Goal: Communication & Community: Share content

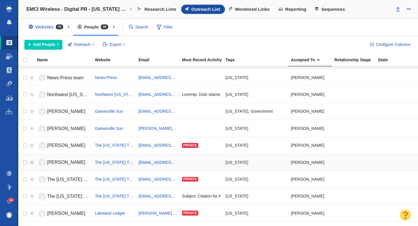
scroll to position [451, 0]
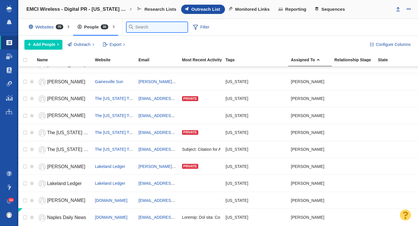
click at [137, 26] on input "text" at bounding box center [157, 27] width 61 height 10
type input "tc"
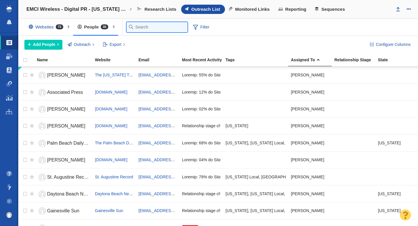
click at [139, 26] on input "text" at bounding box center [157, 27] width 61 height 10
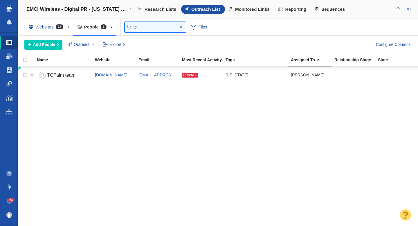
click at [143, 26] on input "tc" at bounding box center [155, 27] width 61 height 10
type input "t"
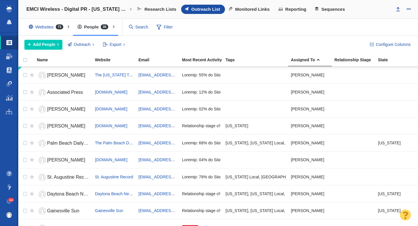
click at [240, 32] on div "Websites 73 All Websites Assigned To Me Recently Viewed Starred People 36 All P…" at bounding box center [218, 27] width 400 height 17
click at [40, 45] on span "Add People" at bounding box center [44, 45] width 22 height 6
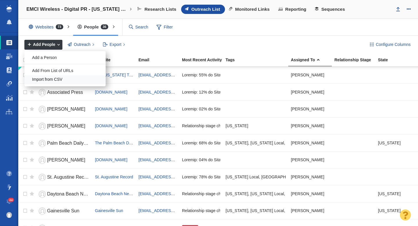
click at [44, 79] on div "Import from CSV" at bounding box center [64, 79] width 81 height 9
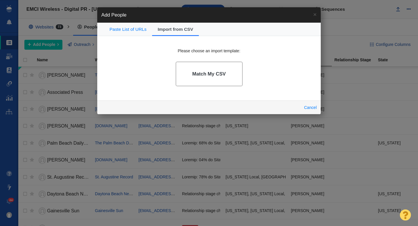
click at [201, 77] on link "Match My CSV" at bounding box center [209, 74] width 67 height 25
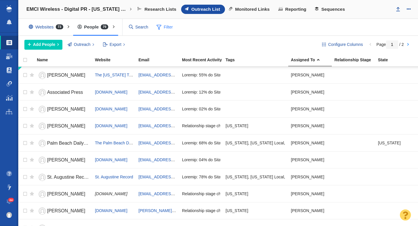
click at [169, 29] on span "Filter" at bounding box center [164, 27] width 23 height 11
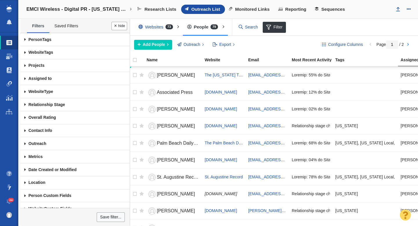
click at [26, 79] on span at bounding box center [25, 78] width 10 height 13
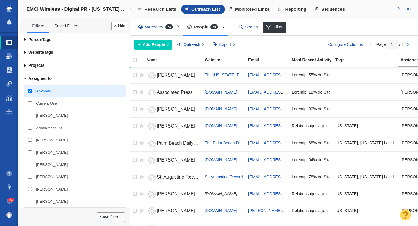
click at [30, 115] on input "[PERSON_NAME]" at bounding box center [30, 116] width 4 height 4
checkbox input "true"
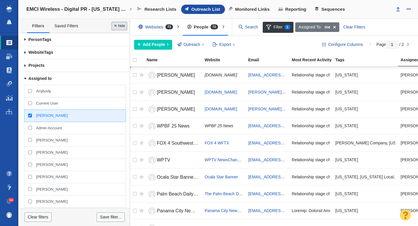
click at [120, 26] on button "Done" at bounding box center [120, 26] width 16 height 8
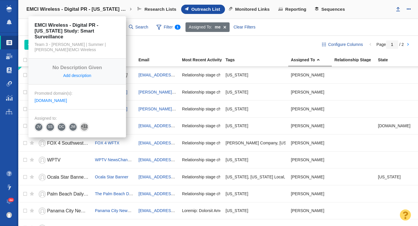
click at [65, 10] on h4 "EMCI Wireless - Digital PR - [US_STATE] Study: Smart Surveillance" at bounding box center [77, 9] width 102 height 6
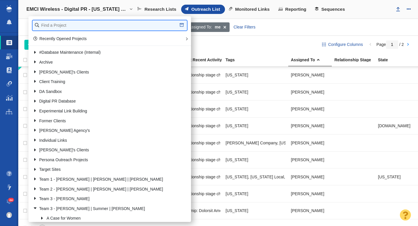
click at [49, 25] on input "text" at bounding box center [110, 25] width 155 height 10
type input "renuity"
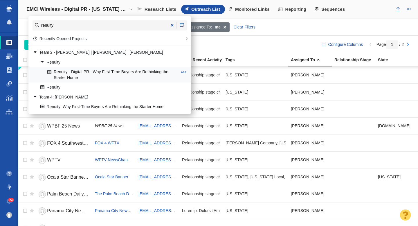
click at [96, 73] on link "Renuity - Digital PR - Why First-Time Buyers Are Rethinking the Starter Home" at bounding box center [112, 75] width 133 height 15
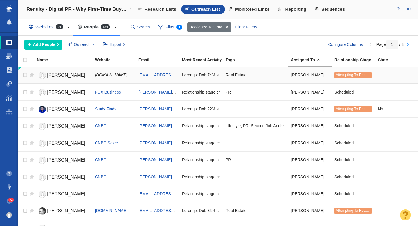
click at [56, 75] on span "Daniel" at bounding box center [66, 75] width 38 height 5
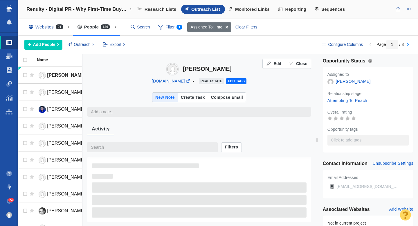
type textarea "x"
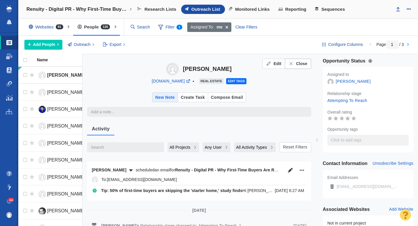
click at [298, 62] on span "Close" at bounding box center [301, 64] width 11 height 6
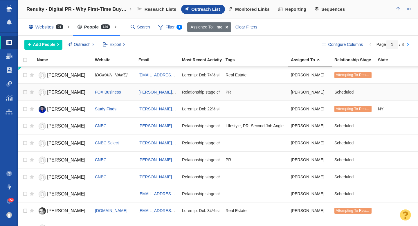
click at [60, 91] on span "Nora Colomer" at bounding box center [66, 92] width 38 height 5
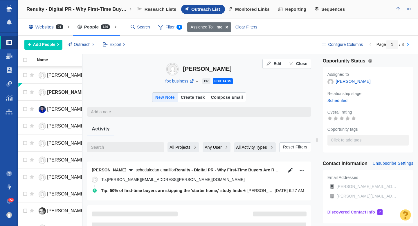
type textarea "x"
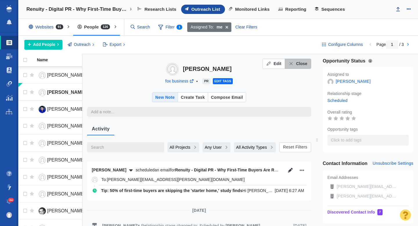
click at [305, 64] on span "Close" at bounding box center [301, 64] width 11 height 6
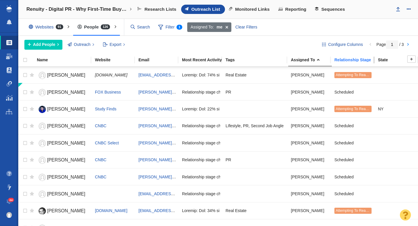
click at [347, 60] on div "Relationship Stage" at bounding box center [356, 60] width 43 height 4
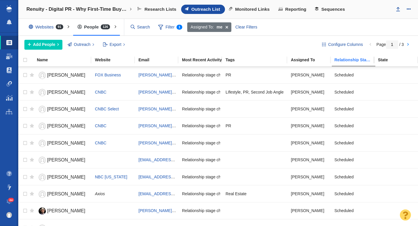
click at [347, 60] on div "Relationship Stage" at bounding box center [356, 60] width 43 height 4
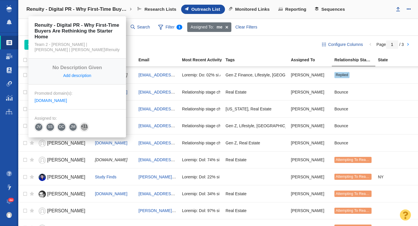
click at [100, 6] on h4 "Renuity - Digital PR - Why First-Time Buyers Are Rethinking the Starter Home" at bounding box center [77, 9] width 102 height 6
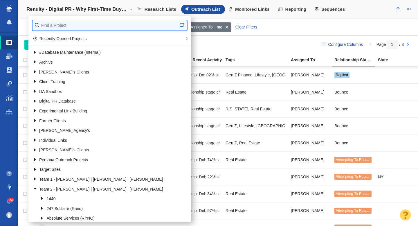
click at [68, 24] on input "text" at bounding box center [110, 25] width 155 height 10
type input "emci"
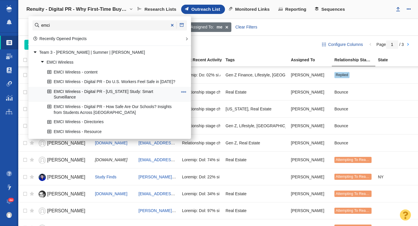
click at [97, 91] on link "EMCI Wireless - Digital PR - [US_STATE] Study: Smart Surveillance" at bounding box center [112, 94] width 133 height 15
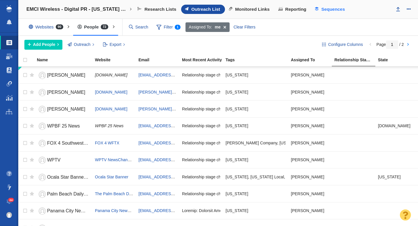
click at [324, 8] on span "Sequences" at bounding box center [334, 9] width 24 height 5
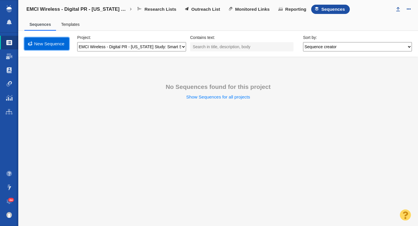
click at [43, 44] on link "New Sequence" at bounding box center [46, 43] width 45 height 12
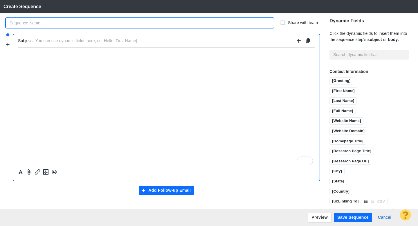
click at [49, 24] on input "text" at bounding box center [140, 23] width 268 height 10
type input "FL Smart Surveillance Pitch & Follow Up"
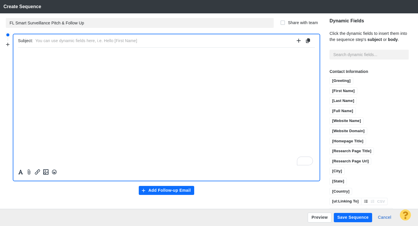
click at [65, 40] on input "text" at bounding box center [164, 41] width 259 height 8
type input "Tip: [US_STATE] is upping smart surveillance, here's how residents feel about i…"
click at [47, 56] on p "﻿" at bounding box center [166, 54] width 297 height 4
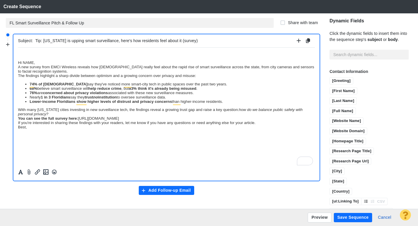
click at [42, 82] on body "﻿ Hi NAME, A new survey from EMCI Wireless reveals how Floridians really feel a…" at bounding box center [166, 90] width 297 height 77
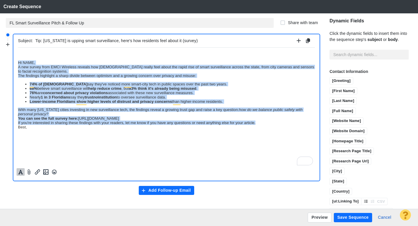
click at [19, 172] on icon "Formatting" at bounding box center [21, 171] width 6 height 5
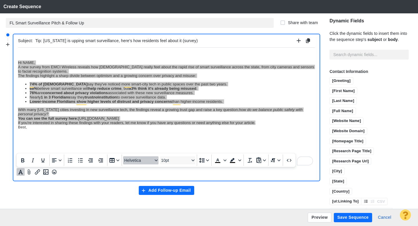
click at [129, 162] on span "Helvetica" at bounding box center [138, 160] width 28 height 5
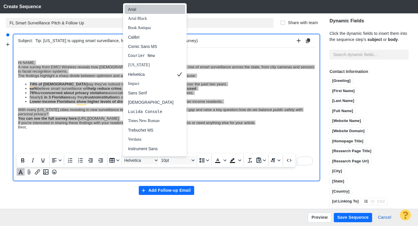
scroll to position [7, 0]
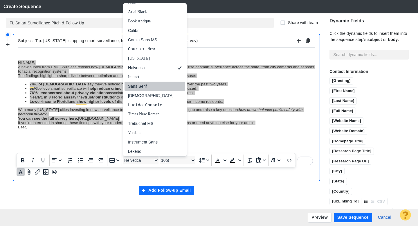
click at [145, 89] on div "Sans Serif" at bounding box center [151, 86] width 46 height 7
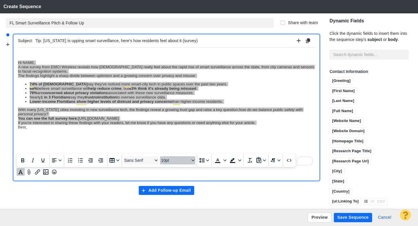
click at [169, 162] on span "10pt" at bounding box center [175, 160] width 28 height 5
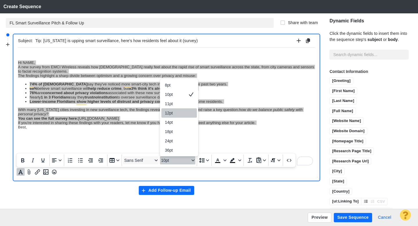
click at [176, 112] on div "12pt" at bounding box center [175, 113] width 20 height 7
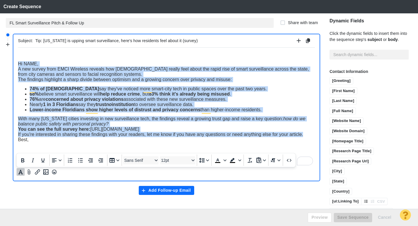
click at [19, 65] on span "Hi NAME," at bounding box center [28, 63] width 20 height 5
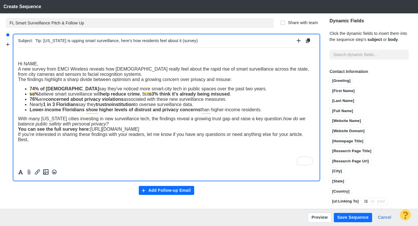
click at [18, 64] on span "Hi NAME," at bounding box center [28, 63] width 20 height 5
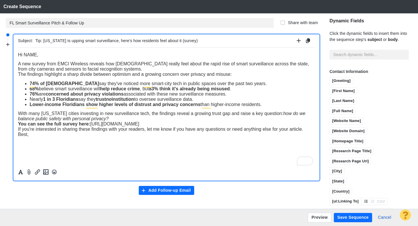
click at [18, 65] on span "A new survey from EMCI Wireless reveals how [DEMOGRAPHIC_DATA] really feel abou…" at bounding box center [163, 66] width 291 height 10
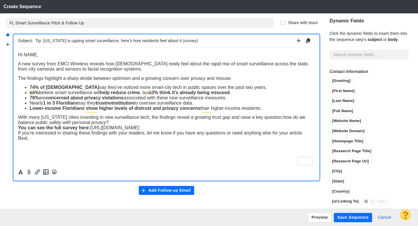
click at [97, 123] on div "With many Florida cities investing in new surveillance tech, the findings revea…" at bounding box center [166, 119] width 297 height 10
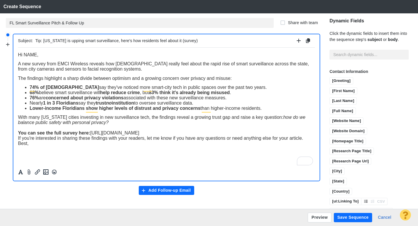
click at [250, 134] on div "You can see the full survey here: https://www.emciwireless.com/our-blog/smart-s…" at bounding box center [166, 132] width 297 height 5
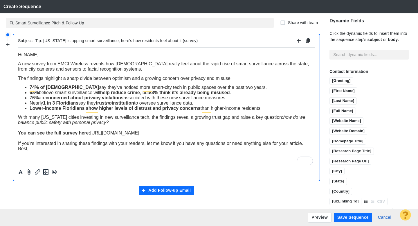
click at [306, 143] on div "If you're interested in sharing these findings with your readers, let me know i…" at bounding box center [166, 143] width 297 height 5
click at [134, 162] on div "Best," at bounding box center [166, 158] width 297 height 5
drag, startPoint x: 37, startPoint y: 55, endPoint x: 25, endPoint y: 57, distance: 12.0
click at [25, 56] on span "Hi NAME," at bounding box center [28, 54] width 20 height 5
click at [340, 89] on input "[First Name]" at bounding box center [343, 91] width 27 height 7
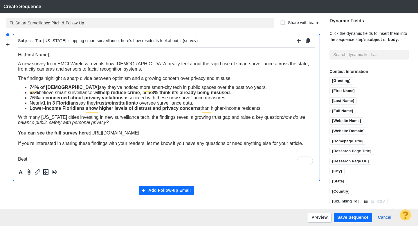
click at [317, 217] on button "Preview" at bounding box center [320, 218] width 24 height 10
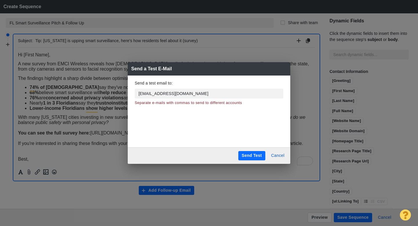
click at [247, 154] on button "Send Test" at bounding box center [251, 155] width 27 height 9
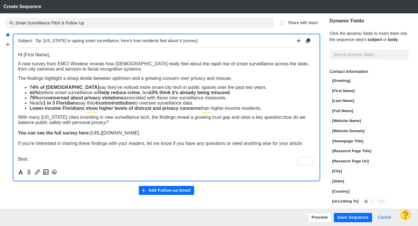
click at [159, 193] on button "Add Follow-up Email" at bounding box center [167, 190] width 56 height 9
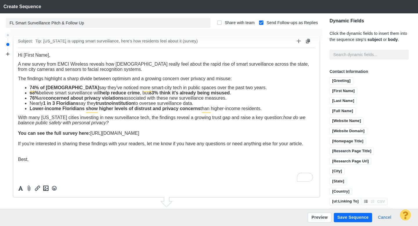
scroll to position [0, 0]
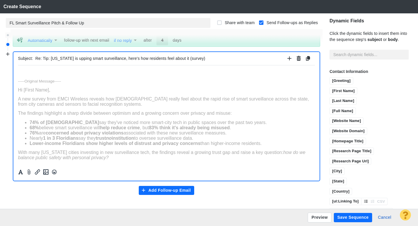
paste body "Rich Text Area. Press ALT-0 for help."
click at [53, 75] on span "﻿Tip: Floridians divided on rise of smart surveillance, new survey finds" at bounding box center [88, 72] width 141 height 5
click at [67, 58] on input "Re: Tip: Florida is upping smart surveillance, here's how residents feel about …" at bounding box center [160, 58] width 250 height 8
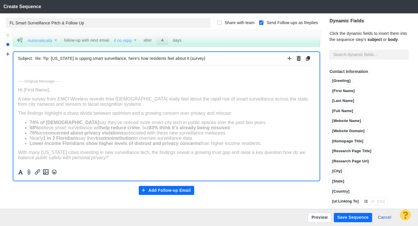
click at [67, 58] on input "Re: Tip: Florida is upping smart surveillance, here's how residents feel about …" at bounding box center [160, 58] width 250 height 8
type input "Tip: Floridians divided on rise of smart surveillance, new survey finds"
click at [35, 67] on html "﻿ -----Original Message----- Hi [First Name], A new survey from EMCI Wireless r…" at bounding box center [166, 131] width 297 height 133
click at [30, 71] on p "Rich Text Area. Press ALT-0 for help." at bounding box center [166, 72] width 297 height 4
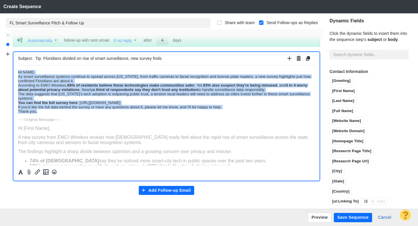
drag, startPoint x: 38, startPoint y: 113, endPoint x: 15, endPoint y: 71, distance: 47.9
click at [18, 71] on html "Hi NAME, As smart surveillance systems continue to spread across Florida, from …" at bounding box center [166, 150] width 297 height 171
click at [53, 90] on strong "3 in 4 worry about potential privacy violations" at bounding box center [163, 87] width 290 height 9
drag, startPoint x: 39, startPoint y: 113, endPoint x: 15, endPoint y: 74, distance: 46.2
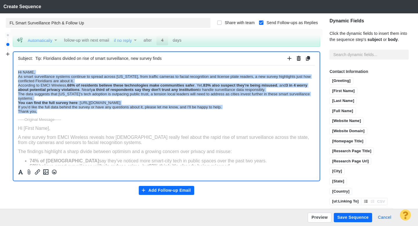
click at [18, 74] on html "Hi NAME, As smart surveillance systems continue to spread across Florida, from …" at bounding box center [166, 150] width 297 height 171
click at [23, 172] on icon "Formatting" at bounding box center [21, 171] width 6 height 5
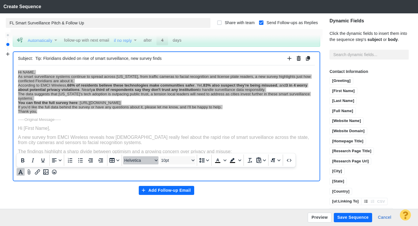
click at [136, 162] on span "Helvetica" at bounding box center [138, 160] width 28 height 5
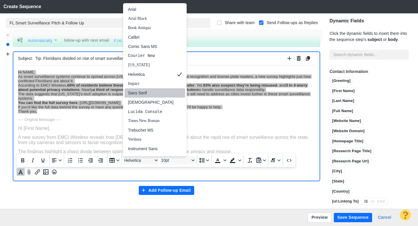
click at [148, 92] on div "Sans Serif" at bounding box center [151, 92] width 46 height 7
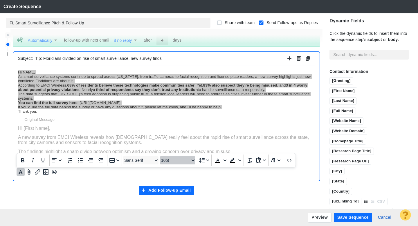
click at [168, 159] on span "10pt" at bounding box center [175, 160] width 28 height 5
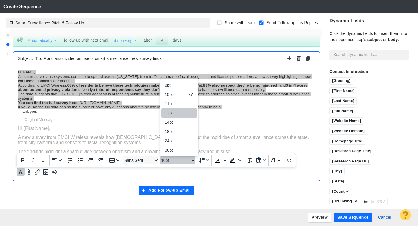
click at [175, 112] on div "12pt" at bounding box center [175, 113] width 20 height 7
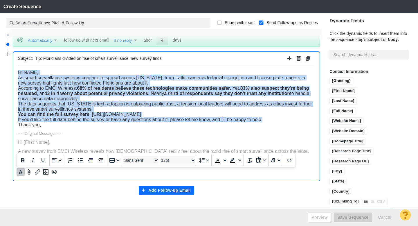
click at [40, 75] on div "Hi NAME," at bounding box center [166, 72] width 297 height 5
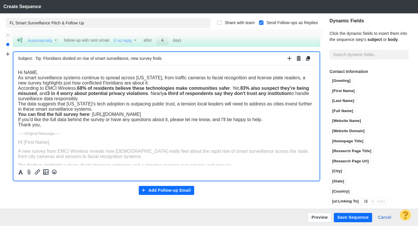
click at [18, 79] on span "As smart surveillance systems continue to spread across [US_STATE], from traffi…" at bounding box center [162, 80] width 288 height 10
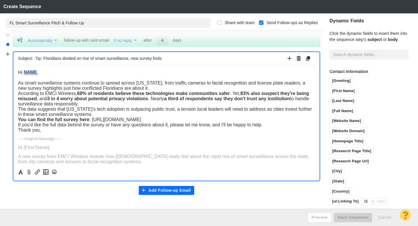
drag, startPoint x: 37, startPoint y: 73, endPoint x: 25, endPoint y: 74, distance: 12.2
click at [25, 73] on span "Hi NAME," at bounding box center [28, 72] width 20 height 5
click at [351, 92] on input "[First Name]" at bounding box center [343, 91] width 27 height 7
click at [145, 87] on div "As smart surveillance systems continue to spread across [US_STATE], from traffi…" at bounding box center [166, 85] width 297 height 10
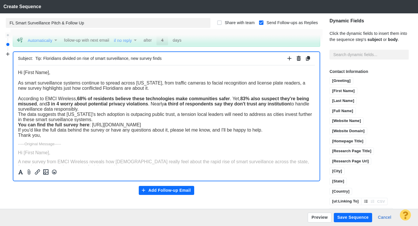
click at [97, 110] on div "According to EMCI Wireless, 68% of residents believe these technologies make co…" at bounding box center [166, 104] width 297 height 16
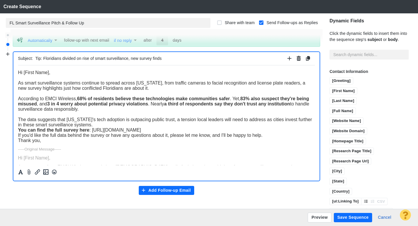
click at [94, 127] on div "The data suggests that [US_STATE]'s tech adoption is outpacing public trust, a …" at bounding box center [166, 122] width 297 height 10
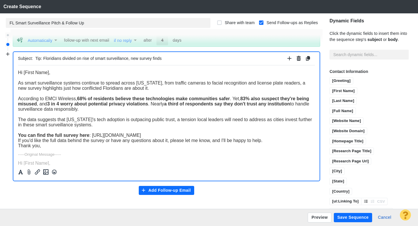
click at [249, 137] on div "You can find the full survey here : https://www.emciwireless.com/our-blog/smart…" at bounding box center [166, 134] width 297 height 5
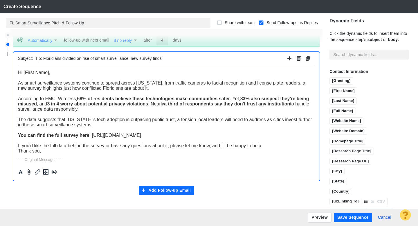
click at [266, 148] on div "If you'd like the full data behind the survey or have any questions about it, p…" at bounding box center [166, 145] width 297 height 5
click at [155, 146] on span "If you'd like the full data behind the survey or have any questions about it, p…" at bounding box center [140, 145] width 245 height 5
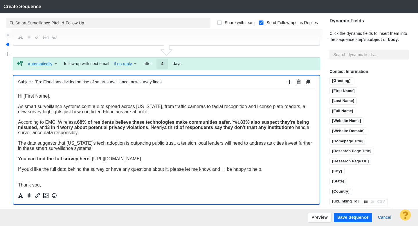
scroll to position [150, 0]
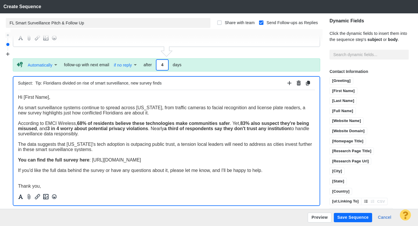
click at [163, 66] on input "4" at bounding box center [163, 65] width 12 height 10
type input "7"
click at [6, 101] on div at bounding box center [7, 144] width 9 height 226
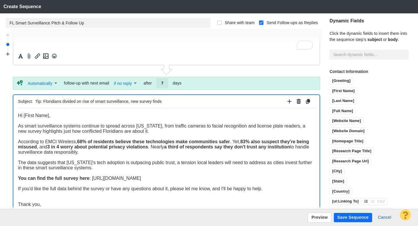
scroll to position [146, 0]
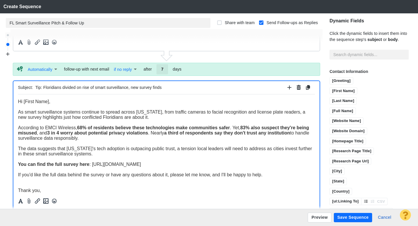
click at [4, 132] on div at bounding box center [7, 144] width 9 height 226
click at [318, 218] on button "Preview" at bounding box center [320, 218] width 24 height 10
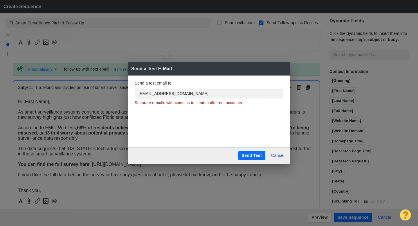
click at [251, 156] on button "Send Test" at bounding box center [251, 155] width 27 height 9
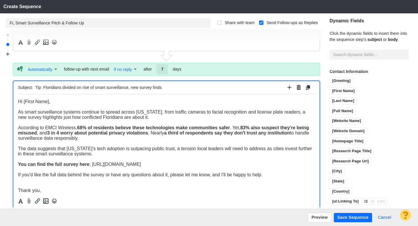
click at [111, 87] on input "Tip: Floridians divided on rise of smart surveillance, new survey finds" at bounding box center [160, 87] width 250 height 8
click at [107, 88] on input "Tip: Floridians divided on rise of smart surveillance, new survey finds" at bounding box center [160, 87] width 250 height 8
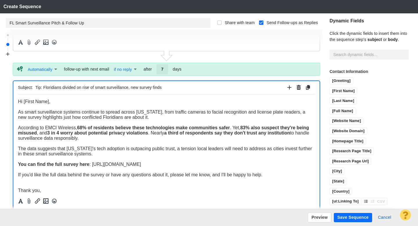
click at [107, 88] on input "Tip: Floridians divided on rise of smart surveillance, new survey finds" at bounding box center [160, 87] width 250 height 8
paste input "✅ Tip: Floridians divided on rise of Florida’s"
click at [42, 89] on input "✅ Tip: Floridians divided on rise of Florida’s smart surveillance, new survey f…" at bounding box center [160, 87] width 250 height 8
type input "Tip: Floridians divided on rise of [US_STATE]’s smart surveillance, new survey …"
click at [68, 99] on html "Hi [First Name], As smart surveillance systems continue to spread across Florid…" at bounding box center [166, 205] width 297 height 222
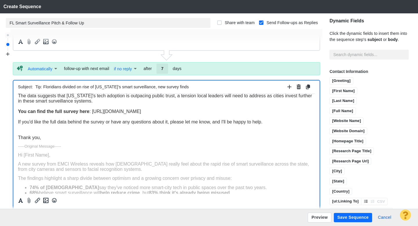
scroll to position [53, 0]
click at [64, 146] on p "-----Original Message-----" at bounding box center [166, 145] width 297 height 4
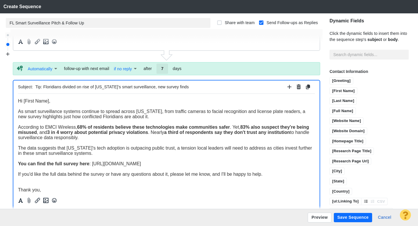
click at [350, 219] on button "Save Sequence" at bounding box center [353, 217] width 38 height 9
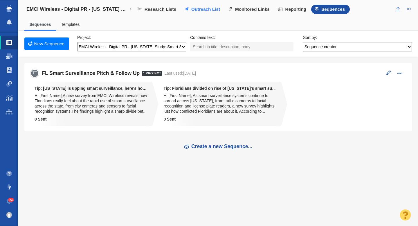
click at [201, 8] on span "Outreach List" at bounding box center [205, 9] width 29 height 5
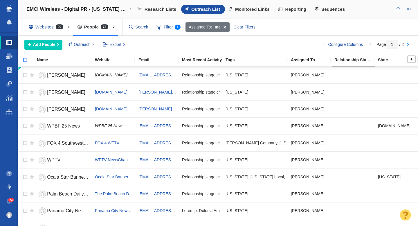
click at [25, 59] on input "checkbox" at bounding box center [22, 63] width 9 height 13
checkbox input "true"
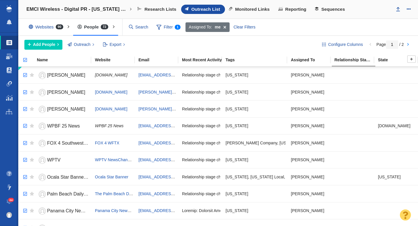
checkbox input "true"
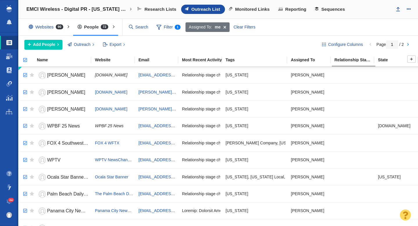
checkbox input "true"
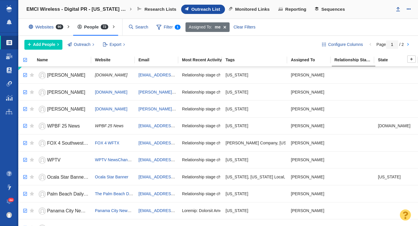
checkbox input "true"
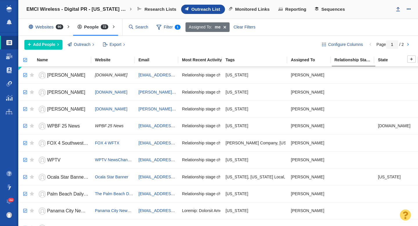
checkbox input "true"
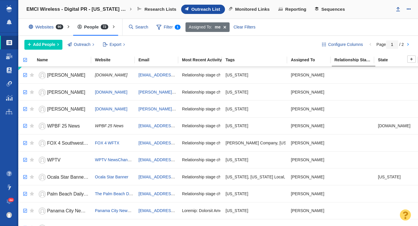
checkbox input "true"
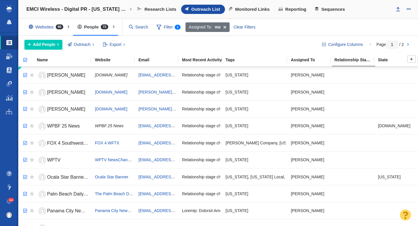
checkbox input "true"
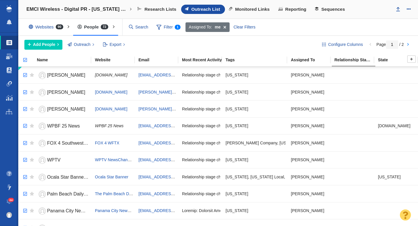
checkbox input "true"
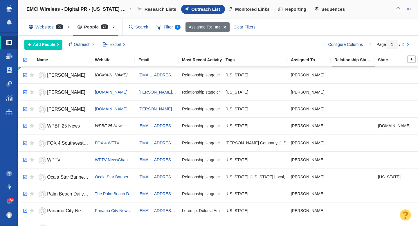
checkbox input "true"
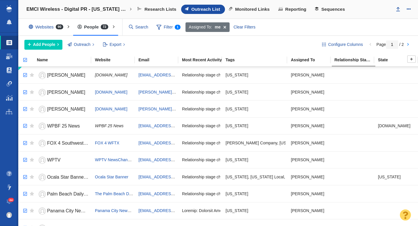
checkbox input "true"
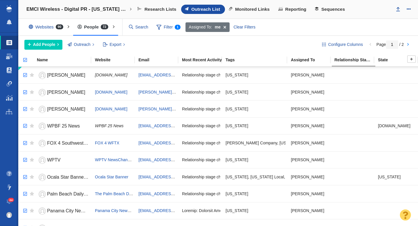
checkbox input "true"
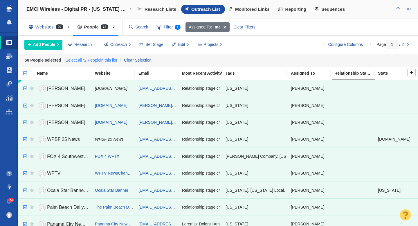
click at [98, 61] on link "Select all 72 People in this list" at bounding box center [91, 60] width 54 height 9
click at [121, 46] on span "Outreach" at bounding box center [118, 45] width 17 height 6
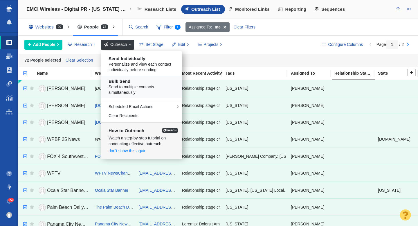
click at [132, 83] on h5 "Bulk Send" at bounding box center [144, 81] width 70 height 5
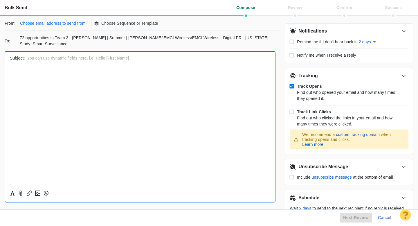
click at [73, 19] on button "Choose email address to send from" at bounding box center [53, 24] width 72 height 10
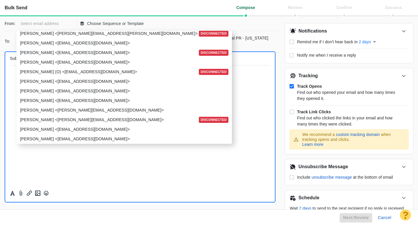
scroll to position [716, 0]
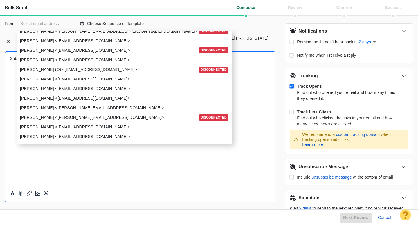
click at [64, 92] on p "[PERSON_NAME] <[EMAIL_ADDRESS][DOMAIN_NAME]>" at bounding box center [123, 89] width 207 height 6
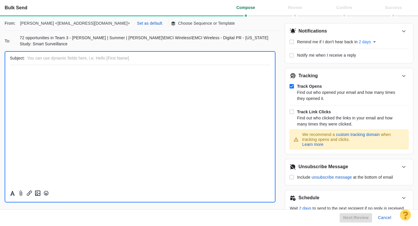
scroll to position [0, 0]
click at [137, 24] on p "Set as default" at bounding box center [149, 23] width 25 height 6
click at [147, 26] on button "Choose Sequence or Template" at bounding box center [173, 24] width 68 height 10
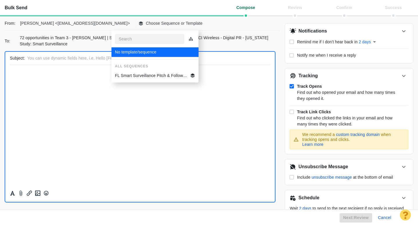
click at [144, 75] on p "FL Smart Surveillance Pitch & Follow Up" at bounding box center [151, 76] width 73 height 6
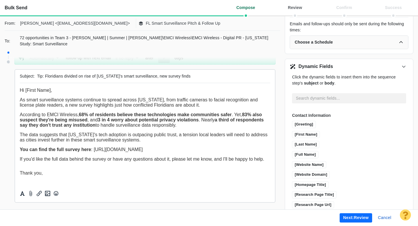
click at [351, 216] on button "Next: review" at bounding box center [356, 217] width 33 height 9
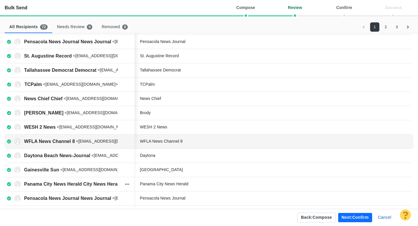
scroll to position [151, 0]
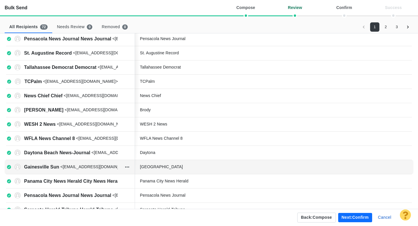
click at [174, 166] on div "[GEOGRAPHIC_DATA]" at bounding box center [183, 167] width 87 height 6
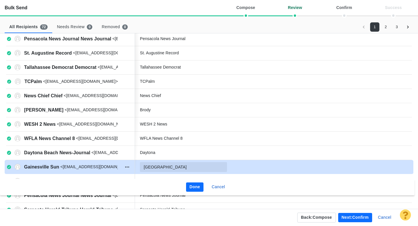
click at [178, 168] on input "[GEOGRAPHIC_DATA]" at bounding box center [183, 167] width 87 height 10
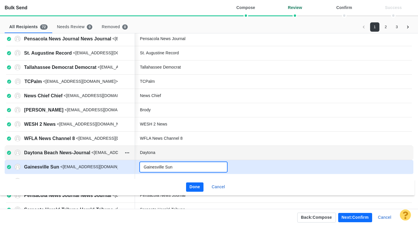
type input "Gainesville Sun"
click at [170, 151] on div "Daytona" at bounding box center [183, 153] width 87 height 6
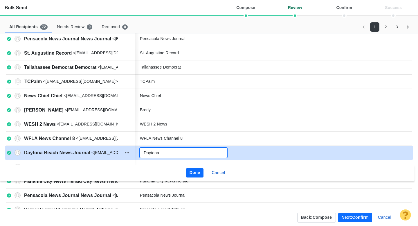
click at [175, 153] on input "Daytona" at bounding box center [183, 153] width 87 height 10
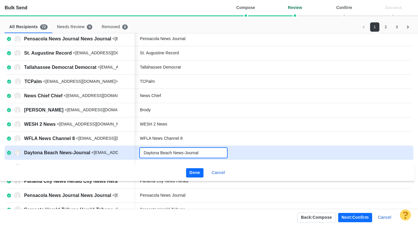
type input "Daytona Beach News-Journal"
click at [198, 172] on button "Done" at bounding box center [195, 172] width 18 height 9
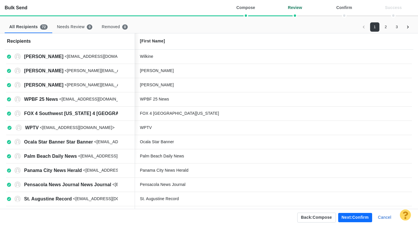
scroll to position [0, 0]
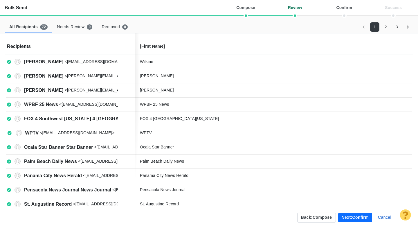
click at [387, 24] on button "2" at bounding box center [385, 26] width 9 height 9
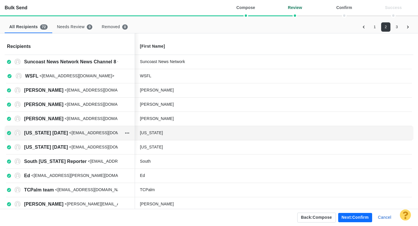
click at [175, 135] on div "[US_STATE]" at bounding box center [183, 133] width 87 height 6
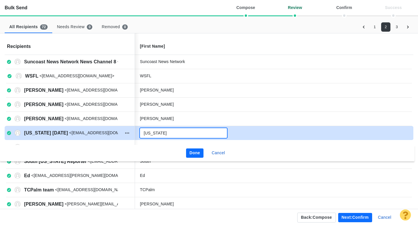
click at [175, 135] on input "[US_STATE]" at bounding box center [183, 133] width 87 height 10
type input "[US_STATE] [DATE]"
click at [192, 154] on button "Done" at bounding box center [195, 152] width 18 height 9
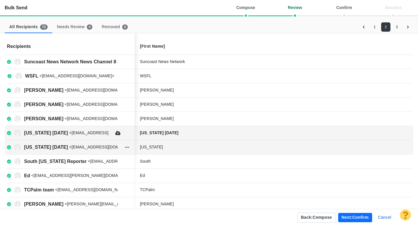
click at [173, 146] on div "[US_STATE]" at bounding box center [183, 147] width 87 height 6
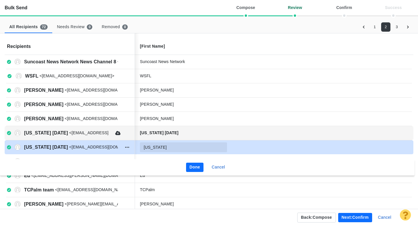
click at [172, 147] on input "[US_STATE]" at bounding box center [183, 147] width 87 height 10
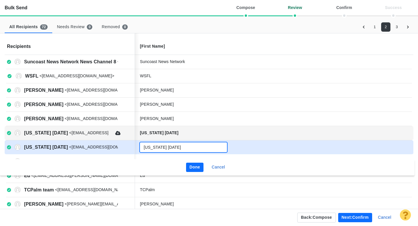
type input "[US_STATE] [DATE]"
click at [194, 170] on button "Done" at bounding box center [195, 167] width 18 height 9
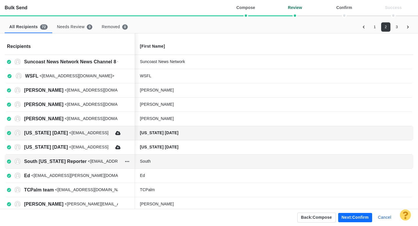
click at [178, 163] on div "South" at bounding box center [183, 161] width 87 height 6
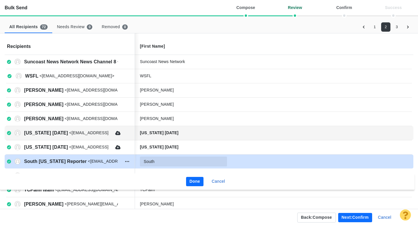
click at [175, 162] on input "South" at bounding box center [183, 162] width 87 height 10
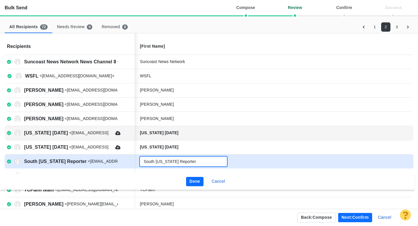
type input "South [US_STATE] Reporter"
click at [192, 179] on button "Done" at bounding box center [195, 181] width 18 height 9
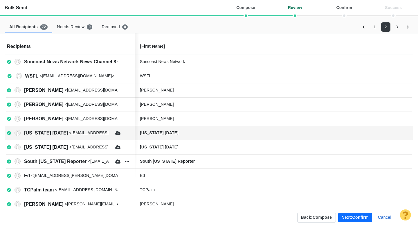
scroll to position [16, 0]
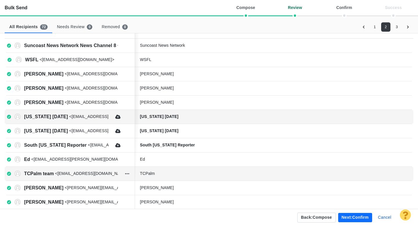
click at [190, 173] on div "TCPalm" at bounding box center [183, 174] width 87 height 6
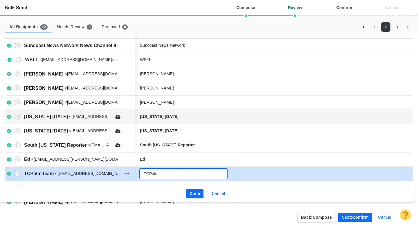
click at [185, 174] on input "TCPalm" at bounding box center [183, 174] width 87 height 10
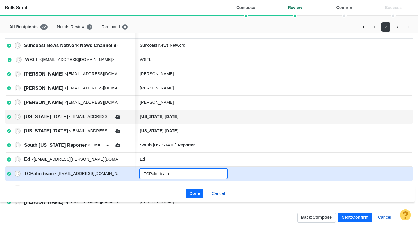
type input "TCPalm team"
click at [200, 193] on button "Done" at bounding box center [195, 193] width 18 height 9
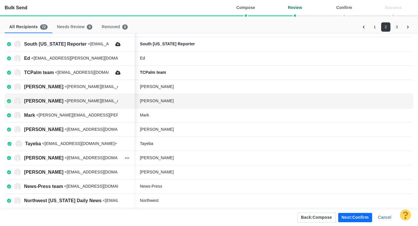
scroll to position [119, 0]
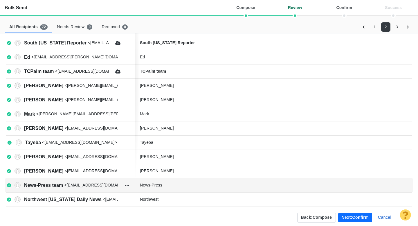
click at [184, 184] on div "News-Press" at bounding box center [183, 185] width 87 height 6
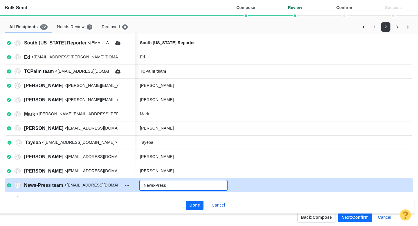
click at [185, 185] on input "News-Press" at bounding box center [183, 185] width 87 height 10
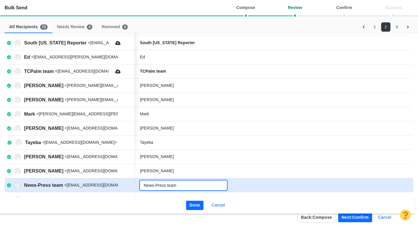
type input "News-Press team"
click at [193, 203] on button "Done" at bounding box center [195, 205] width 18 height 9
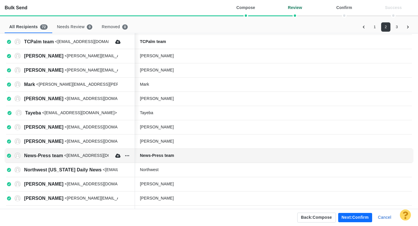
scroll to position [150, 0]
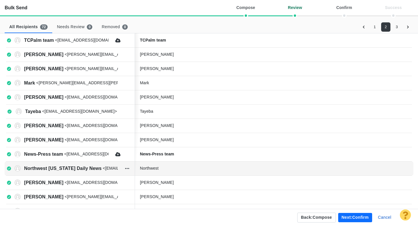
click at [178, 170] on div "Northwest" at bounding box center [183, 168] width 87 height 6
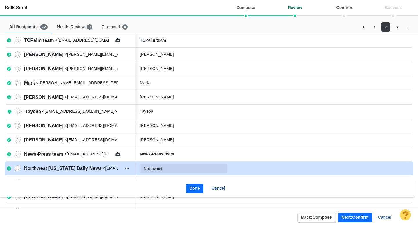
click at [184, 170] on input "Northwest" at bounding box center [183, 169] width 87 height 10
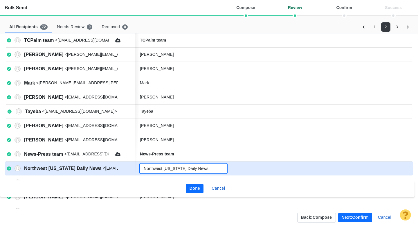
type input "Northwest [US_STATE] Daily News"
click at [193, 187] on button "Done" at bounding box center [195, 188] width 18 height 9
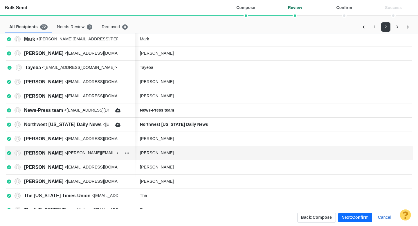
scroll to position [197, 0]
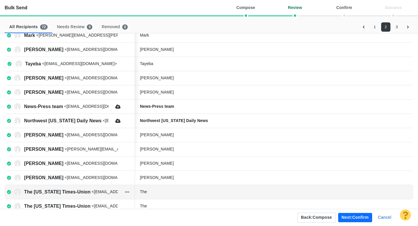
click at [178, 194] on div "The" at bounding box center [183, 192] width 87 height 6
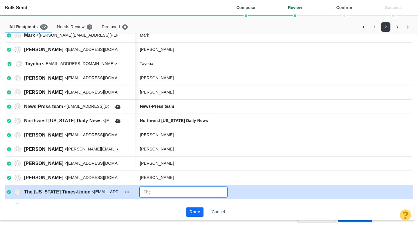
click at [182, 193] on input "The" at bounding box center [183, 192] width 87 height 10
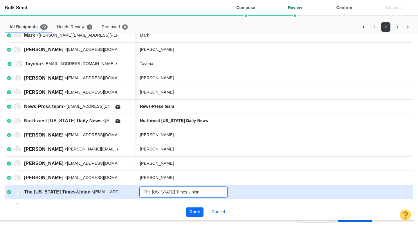
type input "The [US_STATE] Times-Union"
click at [194, 211] on button "Done" at bounding box center [195, 211] width 18 height 9
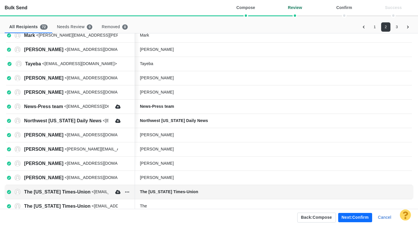
scroll to position [207, 0]
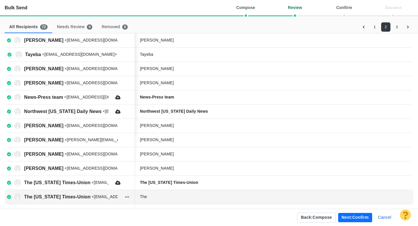
click at [173, 194] on div "The" at bounding box center [183, 197] width 87 height 6
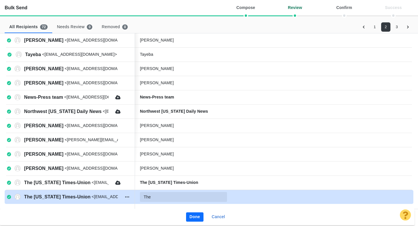
click at [167, 195] on input "The" at bounding box center [183, 197] width 87 height 10
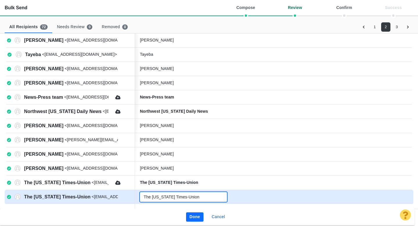
type input "The [US_STATE] Times-Union"
click at [194, 216] on button "Done" at bounding box center [195, 216] width 18 height 9
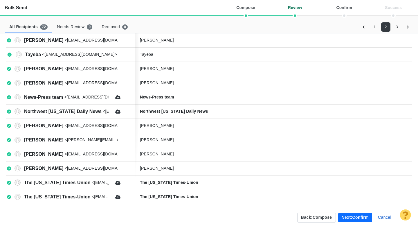
click at [398, 26] on button "3" at bounding box center [396, 26] width 9 height 9
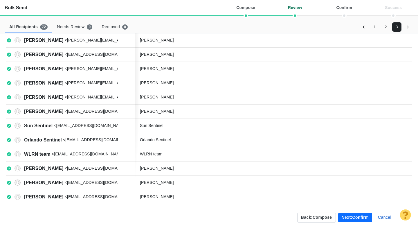
scroll to position [164, 0]
click at [358, 217] on button "Next: confirm" at bounding box center [355, 217] width 34 height 9
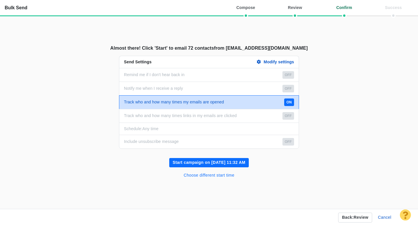
click at [229, 175] on button "Choose different start time" at bounding box center [209, 175] width 58 height 9
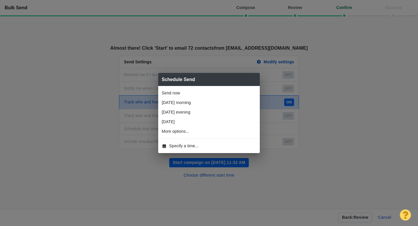
click at [189, 147] on span "Specify a time..." at bounding box center [184, 146] width 30 height 6
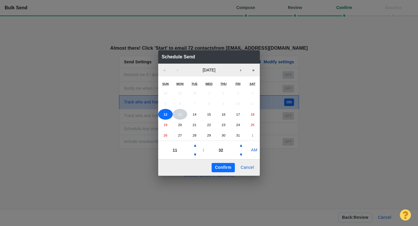
click at [182, 115] on abbr "13" at bounding box center [180, 114] width 4 height 4
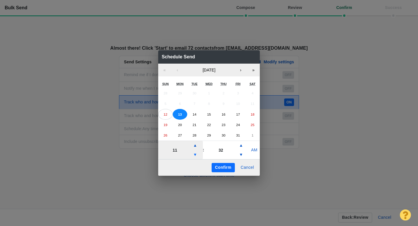
click at [196, 154] on button "▼" at bounding box center [195, 154] width 7 height 9
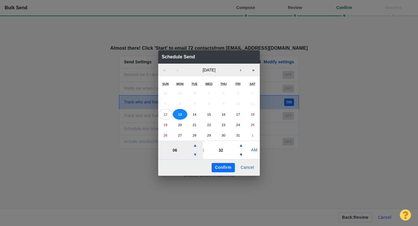
click at [196, 154] on button "▼" at bounding box center [195, 154] width 7 height 9
type input "04"
click at [225, 166] on button "Confirm" at bounding box center [223, 167] width 23 height 9
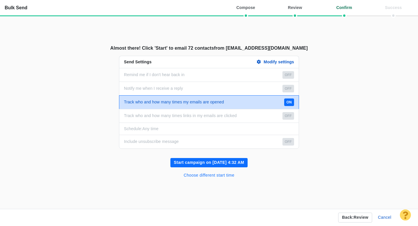
click at [205, 177] on button "Choose different start time" at bounding box center [209, 175] width 58 height 9
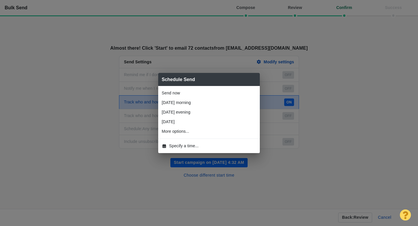
click at [191, 143] on span "Specify a time..." at bounding box center [184, 146] width 30 height 6
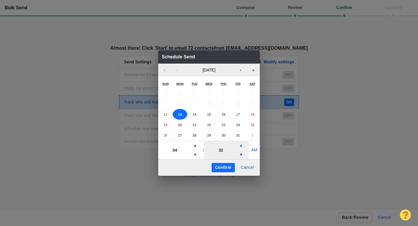
click at [243, 148] on button "▲" at bounding box center [241, 145] width 7 height 9
type input "42"
click at [225, 167] on button "Confirm" at bounding box center [223, 167] width 23 height 9
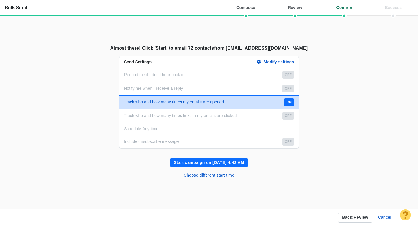
click at [226, 163] on button "Start campaign on [DATE] 4:42 AM" at bounding box center [209, 162] width 77 height 9
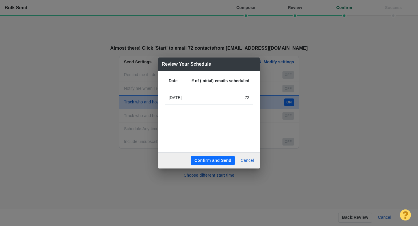
click at [221, 159] on button "Confirm and Send" at bounding box center [213, 160] width 44 height 9
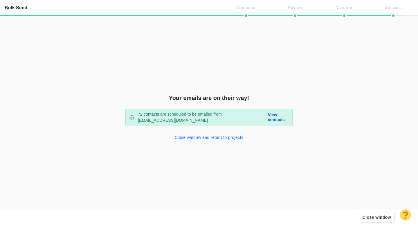
click at [196, 140] on button "Close window and return to projects" at bounding box center [209, 137] width 76 height 9
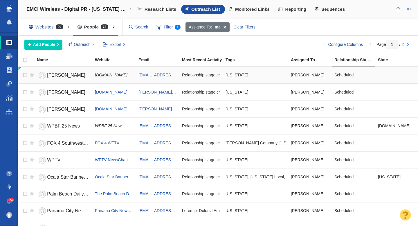
click at [67, 76] on span "[PERSON_NAME]" at bounding box center [66, 75] width 38 height 5
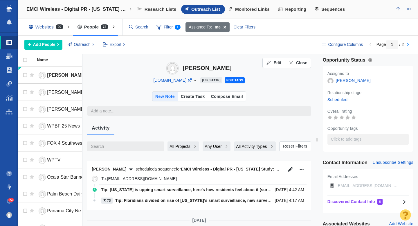
scroll to position [0, 0]
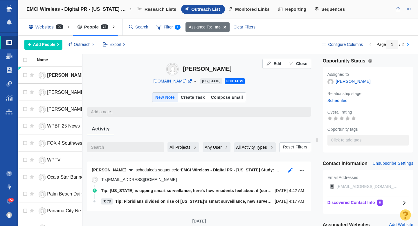
click at [289, 171] on icon "button" at bounding box center [290, 170] width 5 height 5
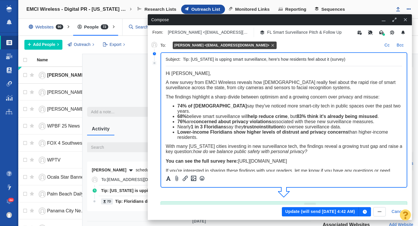
click at [308, 209] on button "Update (will send [DATE] 4:42 AM)" at bounding box center [320, 211] width 77 height 9
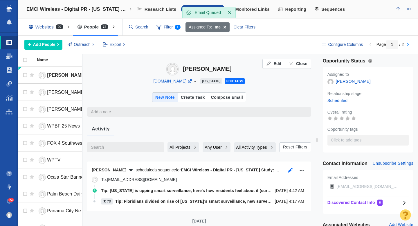
click at [291, 171] on icon "button" at bounding box center [291, 170] width 6 height 5
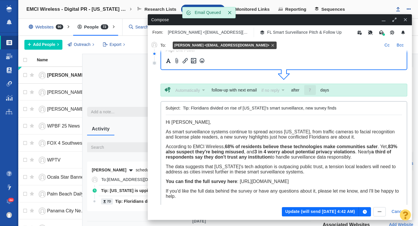
scroll to position [125, 0]
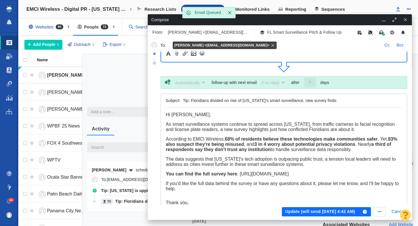
click at [313, 212] on button "Update (will send [DATE] 4:42 AM)" at bounding box center [320, 211] width 77 height 9
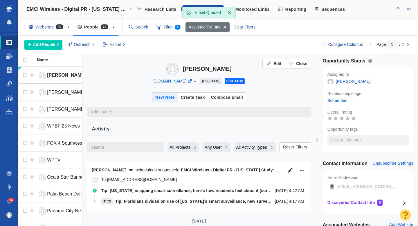
type textarea "x"
click at [295, 64] on div "Close" at bounding box center [298, 64] width 19 height 6
